Goal: Navigation & Orientation: Find specific page/section

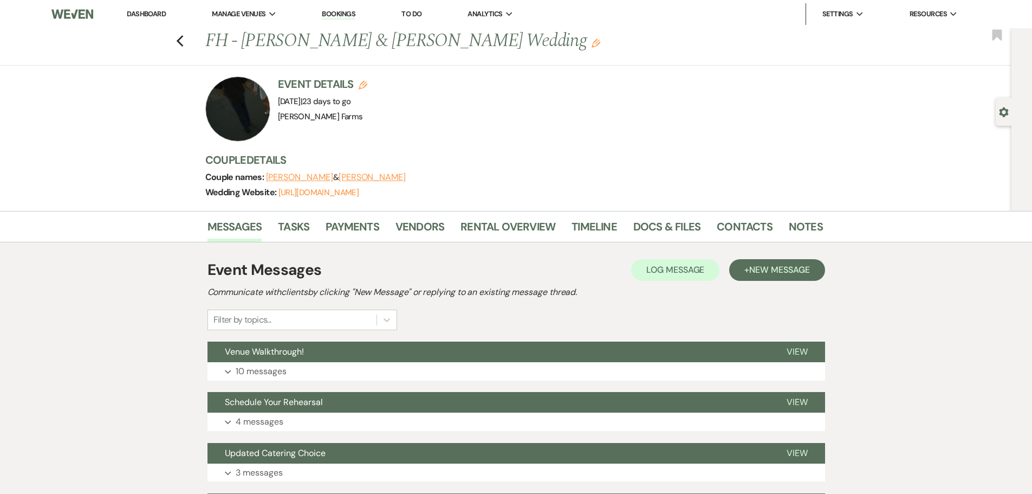
click at [159, 9] on link "Dashboard" at bounding box center [146, 13] width 39 height 9
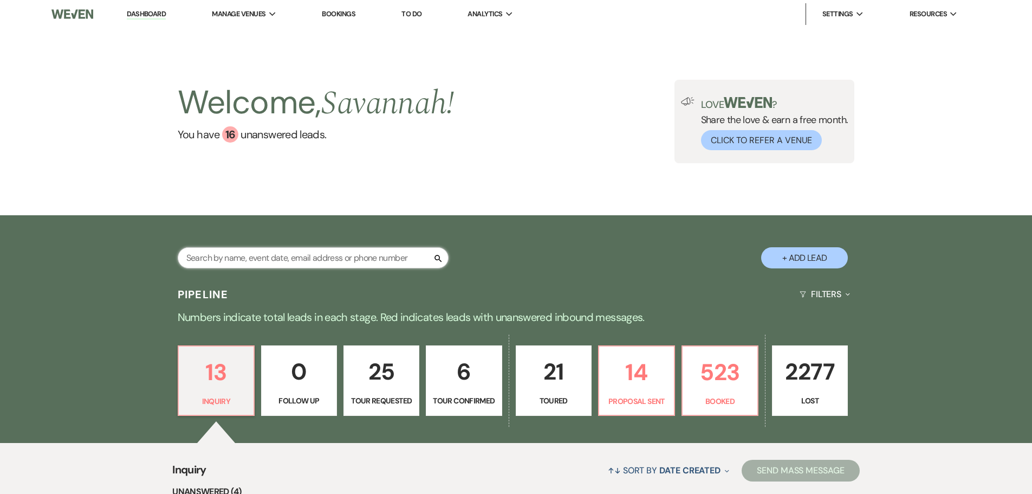
click at [278, 249] on input "text" at bounding box center [313, 257] width 271 height 21
click at [877, 73] on link "Log Out" at bounding box center [877, 80] width 108 height 22
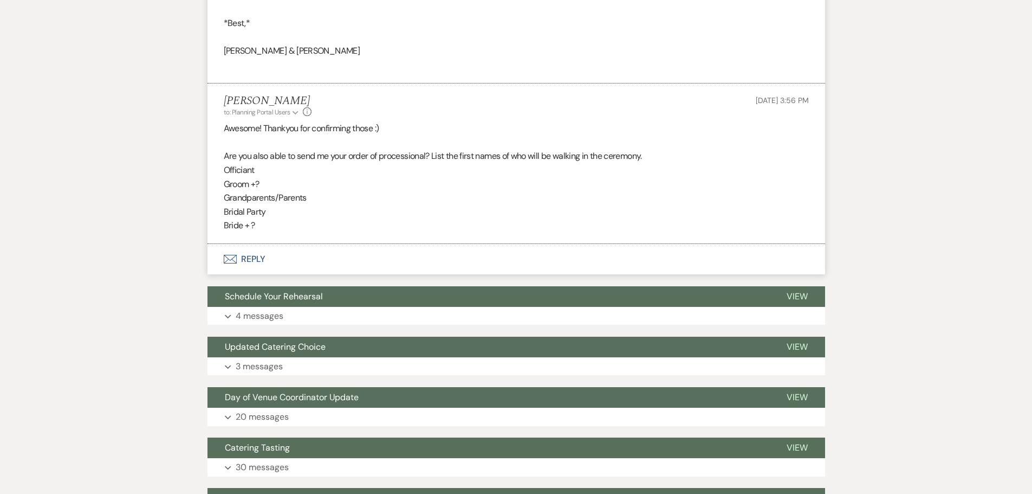
scroll to position [1613, 0]
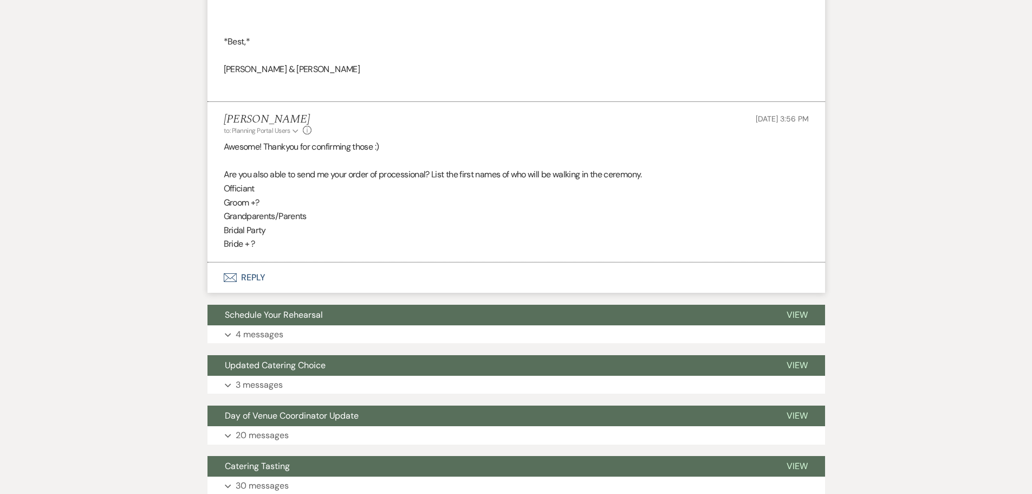
click at [785, 114] on span "[DATE] 3:56 PM" at bounding box center [782, 119] width 53 height 10
